Goal: Task Accomplishment & Management: Use online tool/utility

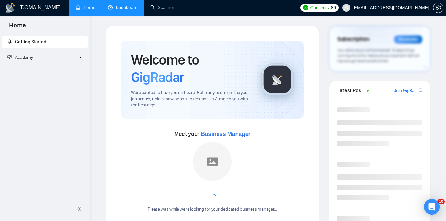
click at [130, 7] on link "Dashboard" at bounding box center [122, 7] width 29 height 5
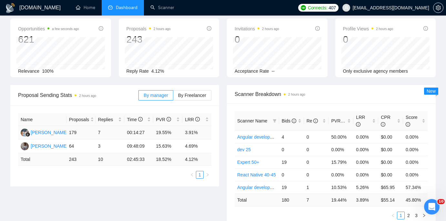
scroll to position [29, 0]
click at [287, 118] on span "Bids" at bounding box center [289, 120] width 15 height 5
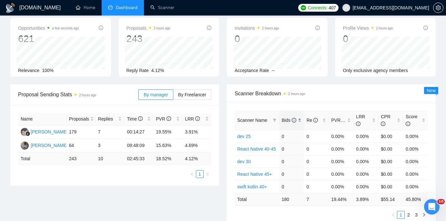
click at [287, 118] on span "Bids" at bounding box center [289, 120] width 15 height 5
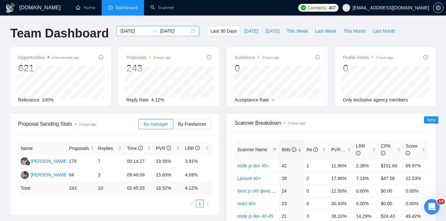
click at [143, 29] on input "[DATE]" at bounding box center [134, 30] width 29 height 7
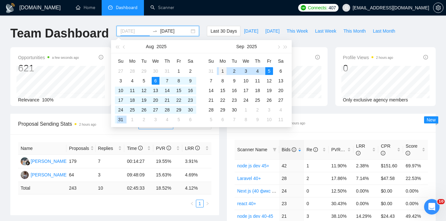
type input "[DATE]"
click at [222, 69] on div "1" at bounding box center [223, 71] width 8 height 8
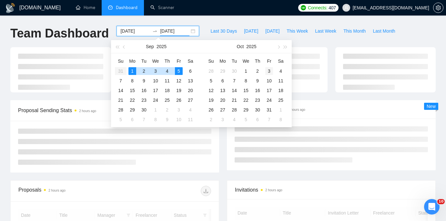
type input "[DATE]"
click at [273, 70] on div "3" at bounding box center [269, 71] width 8 height 8
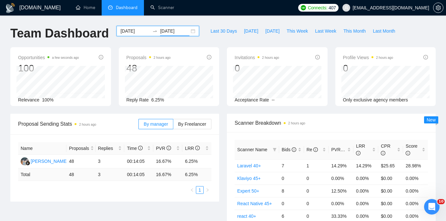
click at [150, 32] on div at bounding box center [155, 30] width 10 height 5
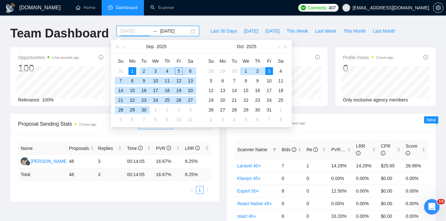
type input "[DATE]"
click at [132, 70] on div "1" at bounding box center [133, 71] width 8 height 8
type input "[DATE]"
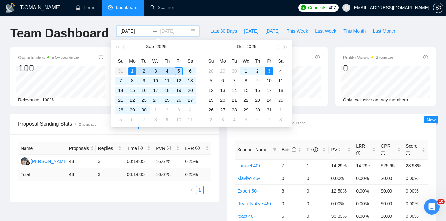
click at [177, 71] on div "5" at bounding box center [179, 71] width 8 height 8
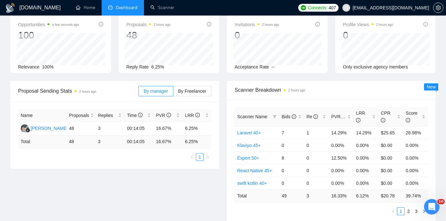
scroll to position [34, 0]
click at [283, 114] on span "Bids" at bounding box center [289, 115] width 15 height 5
click at [263, 133] on link "node js dev 45+" at bounding box center [253, 132] width 32 height 5
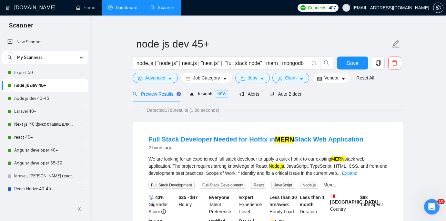
scroll to position [14, 0]
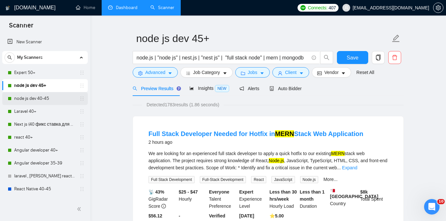
click at [48, 97] on link "node js dev 40-45" at bounding box center [44, 98] width 61 height 13
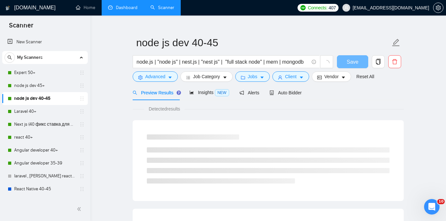
scroll to position [14, 0]
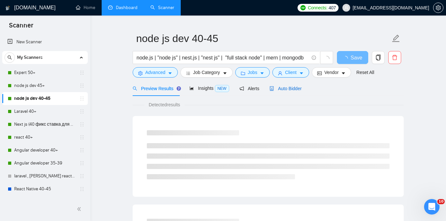
click at [302, 86] on span "Auto Bidder" at bounding box center [286, 88] width 32 height 5
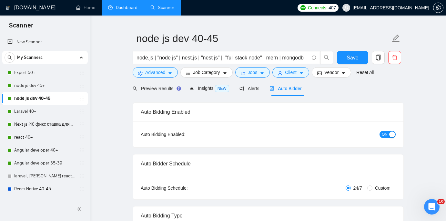
click at [297, 88] on span "Auto Bidder" at bounding box center [286, 88] width 32 height 5
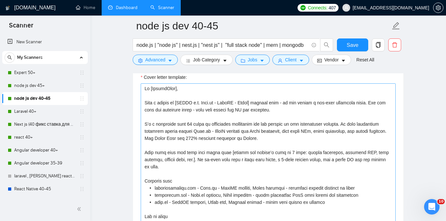
scroll to position [705, 0]
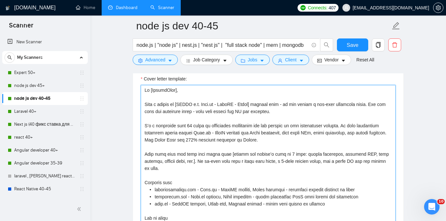
click at [144, 102] on textarea "Cover letter template:" at bounding box center [268, 157] width 255 height 145
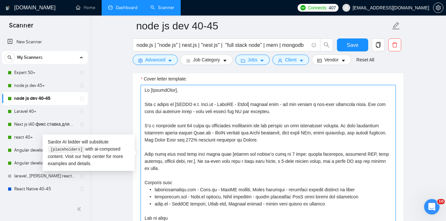
paste textarea "[ Make sure that greeting is written in English. Do not include any additional …"
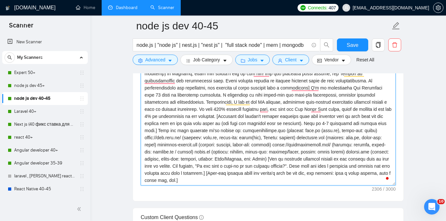
scroll to position [692, 0]
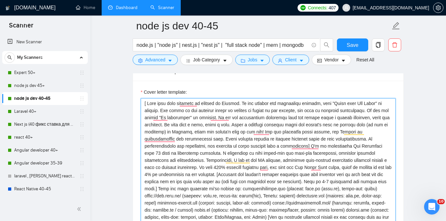
click at [319, 146] on textarea "Cover letter template:" at bounding box center [268, 170] width 255 height 145
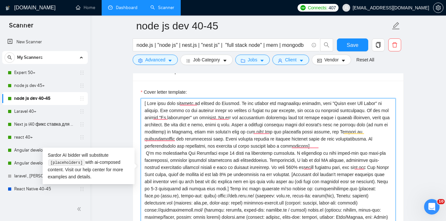
scroll to position [0, 0]
click at [246, 124] on textarea "Cover letter template:" at bounding box center [268, 170] width 255 height 145
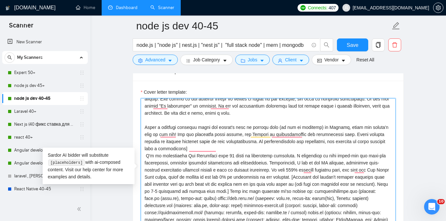
scroll to position [12, 0]
click at [261, 145] on textarea "Cover letter template:" at bounding box center [268, 170] width 255 height 145
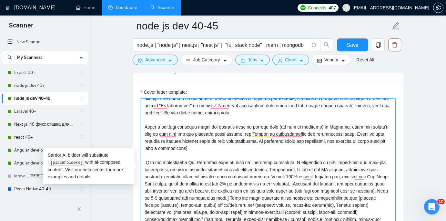
click at [286, 177] on textarea "Cover letter template:" at bounding box center [268, 170] width 255 height 145
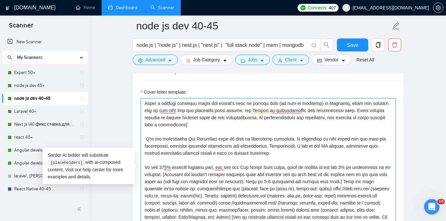
click at [289, 158] on textarea "Cover letter template:" at bounding box center [268, 170] width 255 height 145
click at [204, 174] on textarea "Cover letter template:" at bounding box center [268, 170] width 255 height 145
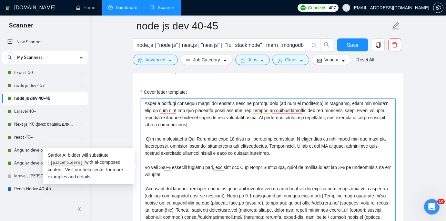
click at [326, 195] on textarea "Cover letter template:" at bounding box center [268, 170] width 255 height 145
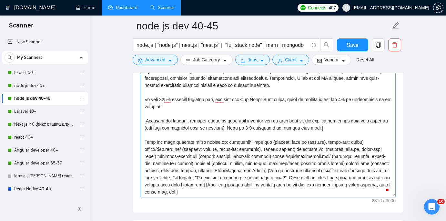
scroll to position [740, 0]
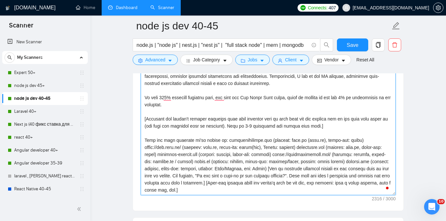
click at [232, 140] on textarea "Cover letter template:" at bounding box center [268, 122] width 255 height 145
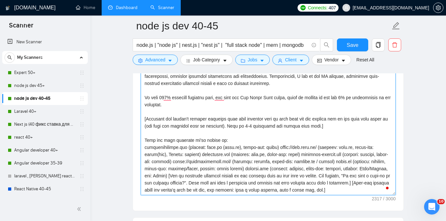
click at [284, 148] on textarea "Cover letter template:" at bounding box center [268, 122] width 255 height 145
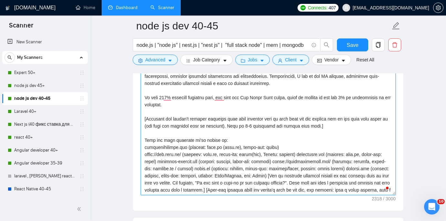
click at [225, 154] on textarea "Cover letter template:" at bounding box center [268, 122] width 255 height 145
click at [309, 154] on textarea "Cover letter template:" at bounding box center [268, 122] width 255 height 145
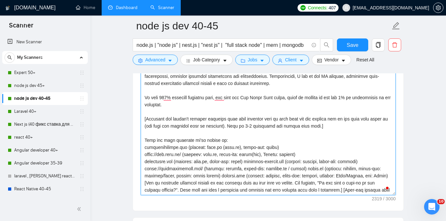
click at [301, 167] on textarea "Cover letter template:" at bounding box center [268, 122] width 255 height 145
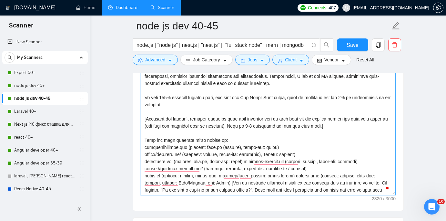
scroll to position [71, 0]
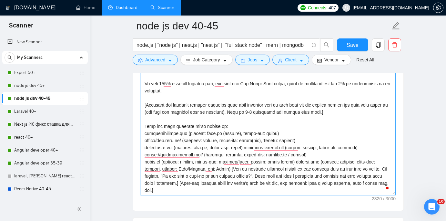
click at [298, 162] on textarea "Cover letter template:" at bounding box center [268, 122] width 255 height 145
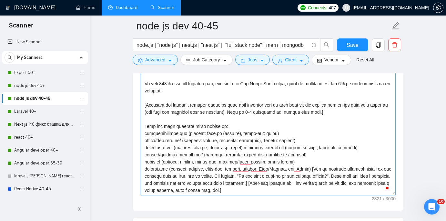
scroll to position [71, 0]
click at [317, 168] on textarea "Cover letter template:" at bounding box center [268, 122] width 255 height 145
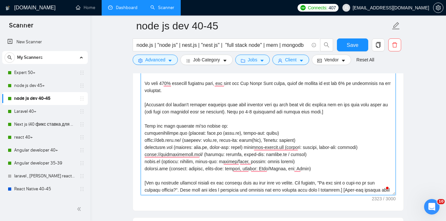
scroll to position [78, 0]
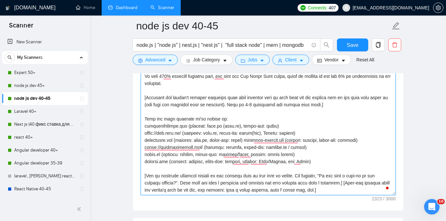
click at [364, 182] on textarea "Cover letter template:" at bounding box center [268, 122] width 255 height 145
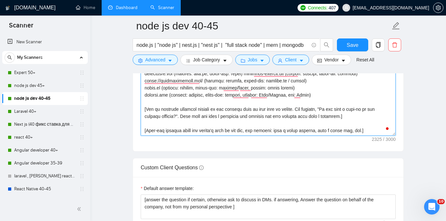
scroll to position [803, 0]
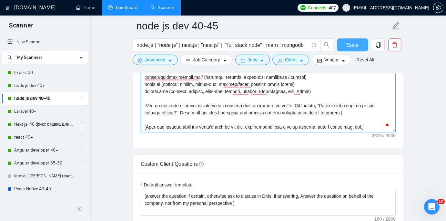
type textarea "[ Make sure that greeting is written in English. Do not include any additional …"
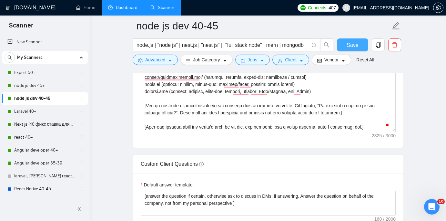
click at [356, 47] on span "Save" at bounding box center [353, 45] width 12 height 8
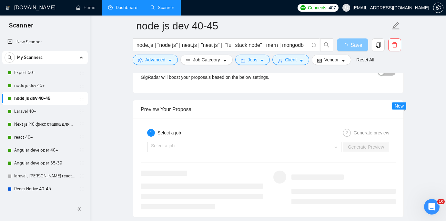
scroll to position [1155, 0]
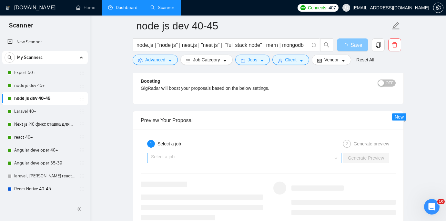
click at [335, 154] on div "Select a job" at bounding box center [244, 158] width 194 height 10
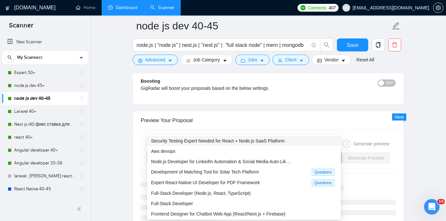
click at [271, 141] on span "Security Testing Expert Needed for React + Node.js SaaS Platform" at bounding box center [218, 140] width 134 height 5
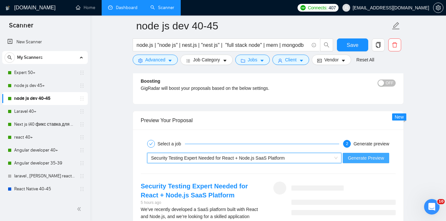
click at [354, 157] on span "Generate Preview" at bounding box center [366, 157] width 36 height 7
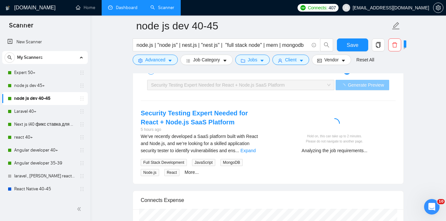
scroll to position [1229, 0]
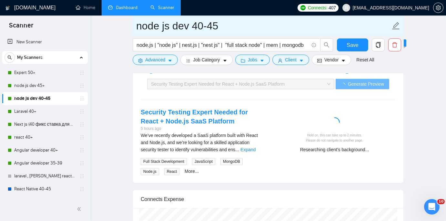
click at [221, 27] on input "node js dev 40-45" at bounding box center [263, 26] width 255 height 16
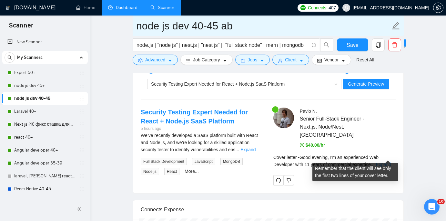
type input "node js dev 40-45 ab"
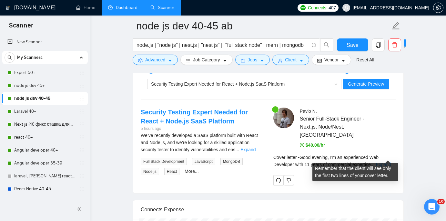
click at [388, 162] on link "Expand" at bounding box center [383, 164] width 15 height 5
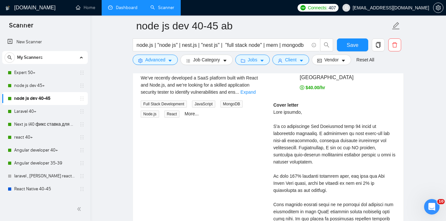
scroll to position [1217, 0]
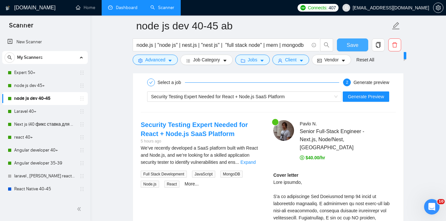
click at [347, 45] on button "Save" at bounding box center [352, 44] width 31 height 13
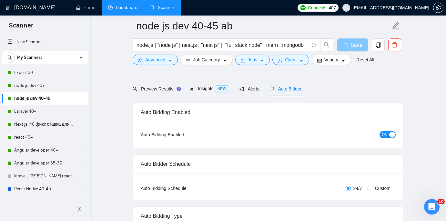
scroll to position [0, 0]
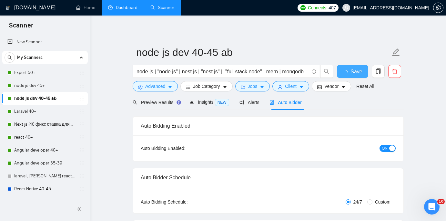
checkbox input "true"
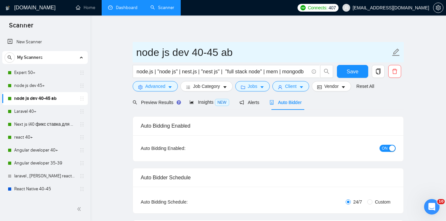
click at [241, 54] on input "node js dev 40-45 ab" at bounding box center [263, 52] width 255 height 16
type input "node js dev 40-45 ab old"
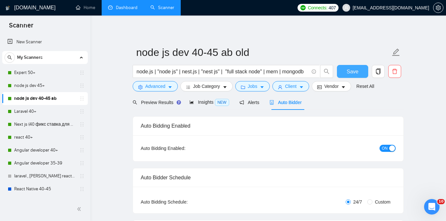
click at [353, 72] on span "Save" at bounding box center [353, 72] width 12 height 8
checkbox input "true"
